Goal: Go to known website: Access a specific website the user already knows

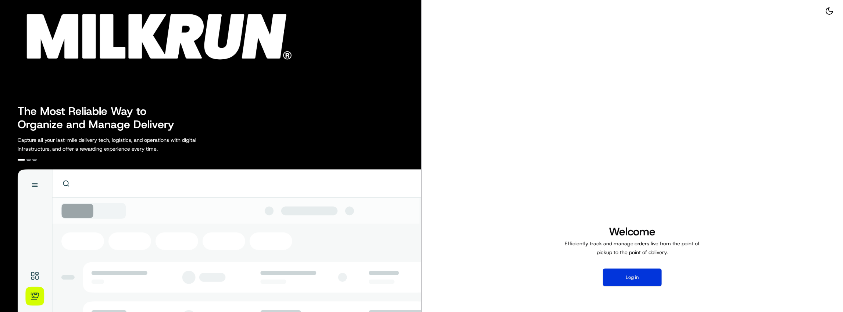
click at [638, 281] on button "Log in" at bounding box center [632, 277] width 59 height 18
